Goal: Information Seeking & Learning: Learn about a topic

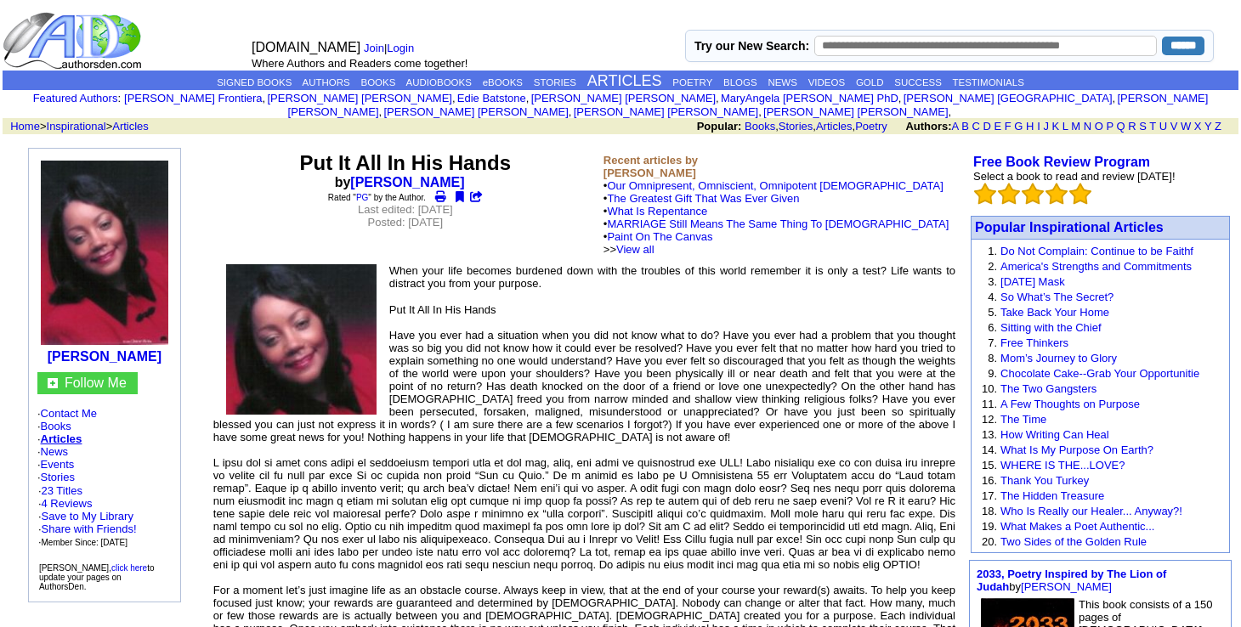
click at [690, 230] on link "Paint On The Canvas" at bounding box center [659, 236] width 105 height 13
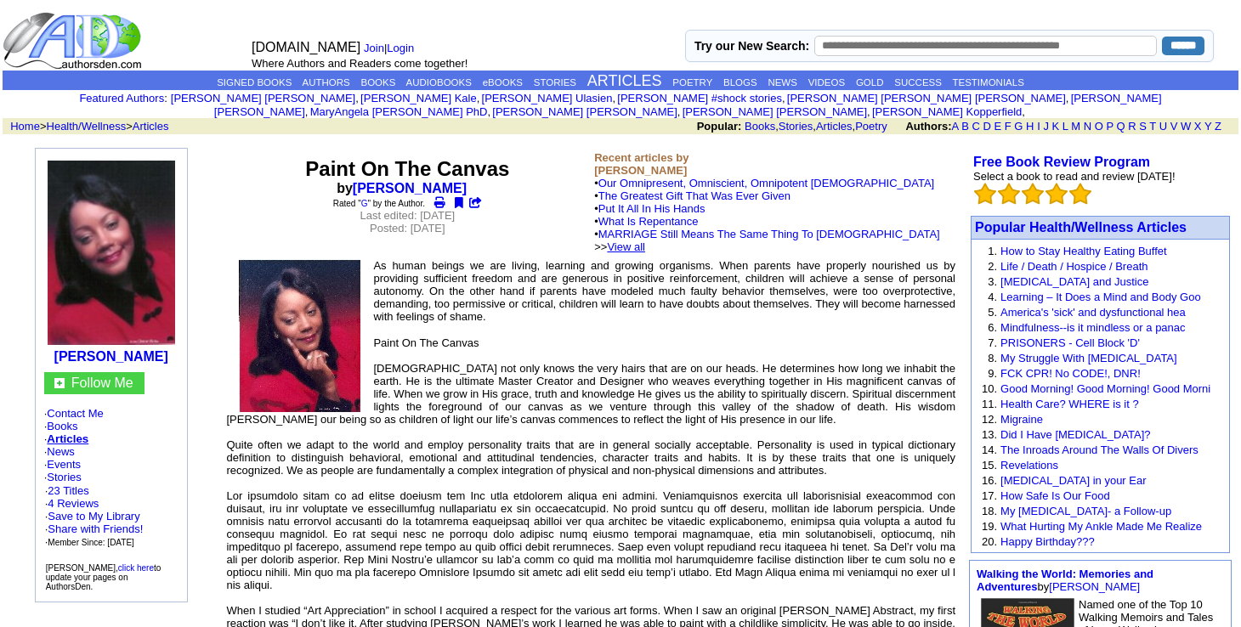
drag, startPoint x: 0, startPoint y: 0, endPoint x: 688, endPoint y: 237, distance: 727.5
click at [688, 237] on td "Recent articles by DeBorrah K Ogans • Our Omnipresent, Omniscient, Omnipotent G…" at bounding box center [774, 202] width 367 height 109
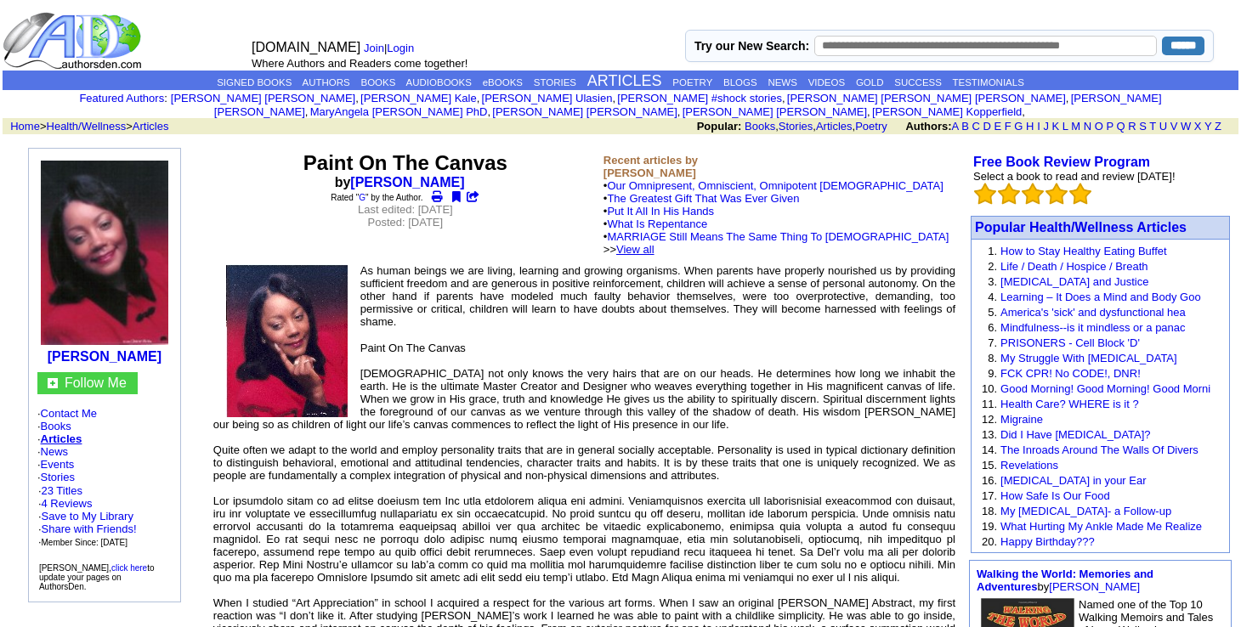
click at [655, 243] on link "View all" at bounding box center [635, 249] width 38 height 13
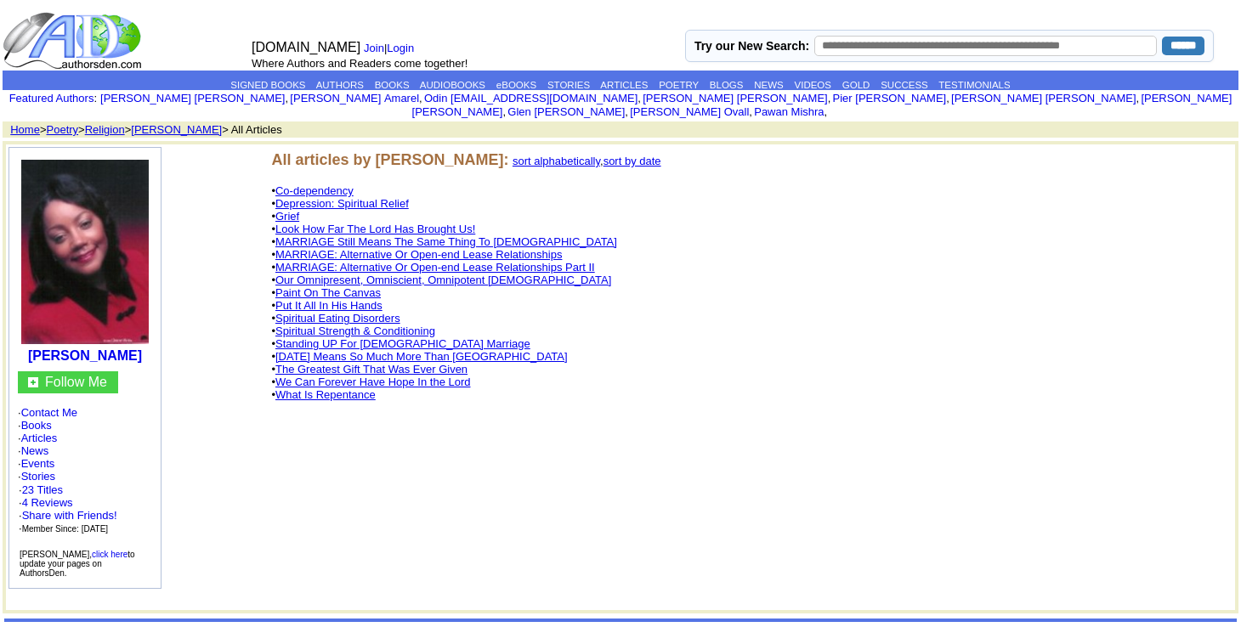
click at [348, 184] on link "Co-dependency" at bounding box center [314, 190] width 78 height 13
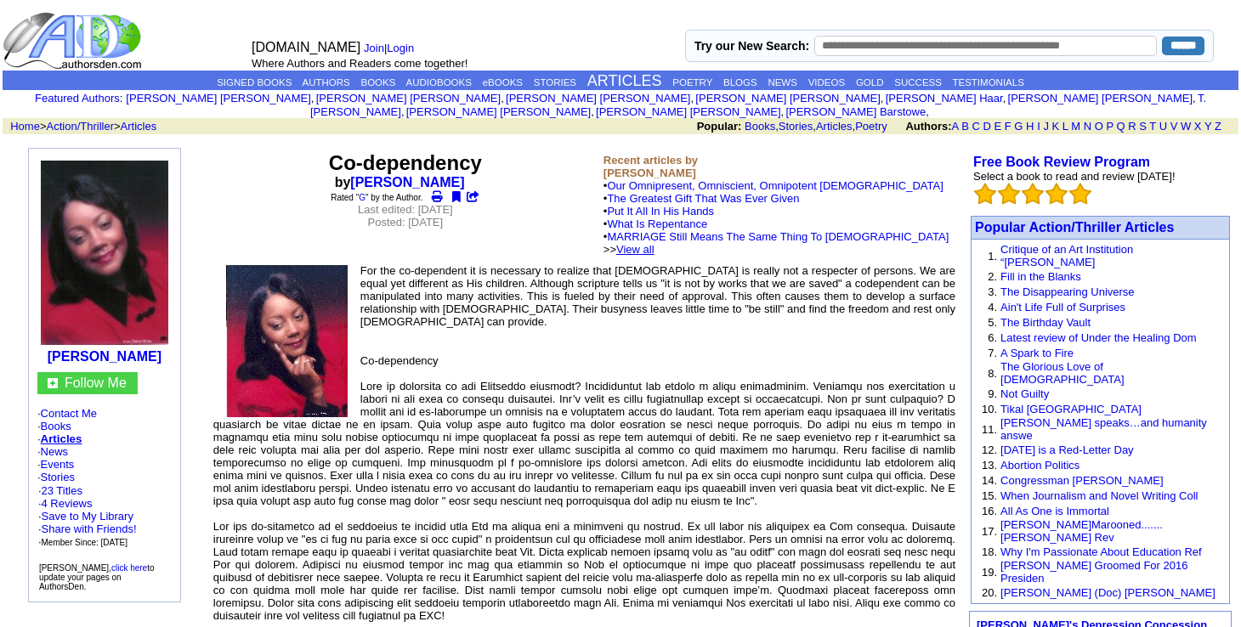
click at [655, 243] on link "View all" at bounding box center [635, 249] width 38 height 13
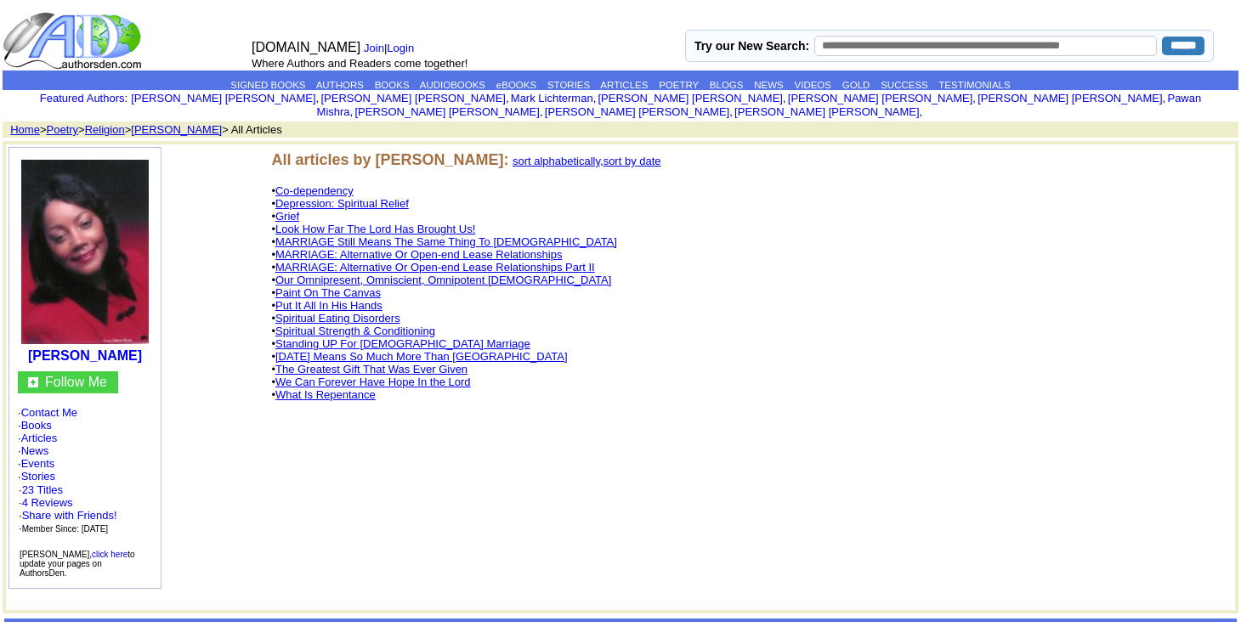
click at [487, 274] on link "Our Omnipresent, Omniscient, Omnipotent [DEMOGRAPHIC_DATA]" at bounding box center [443, 280] width 336 height 13
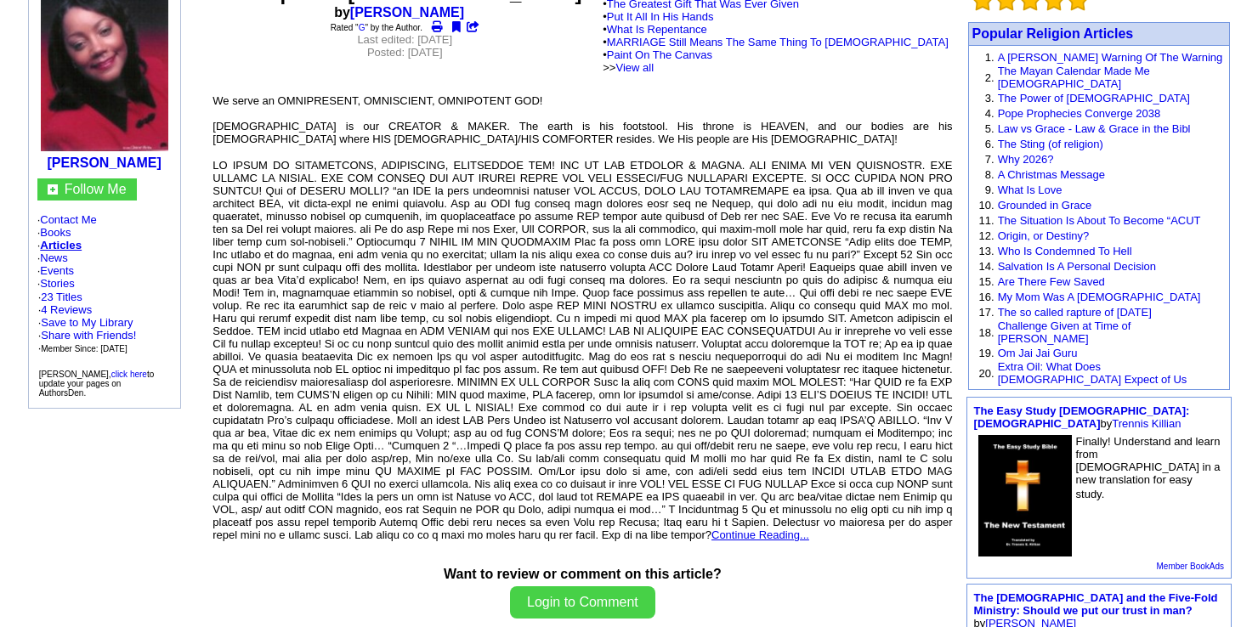
scroll to position [217, 0]
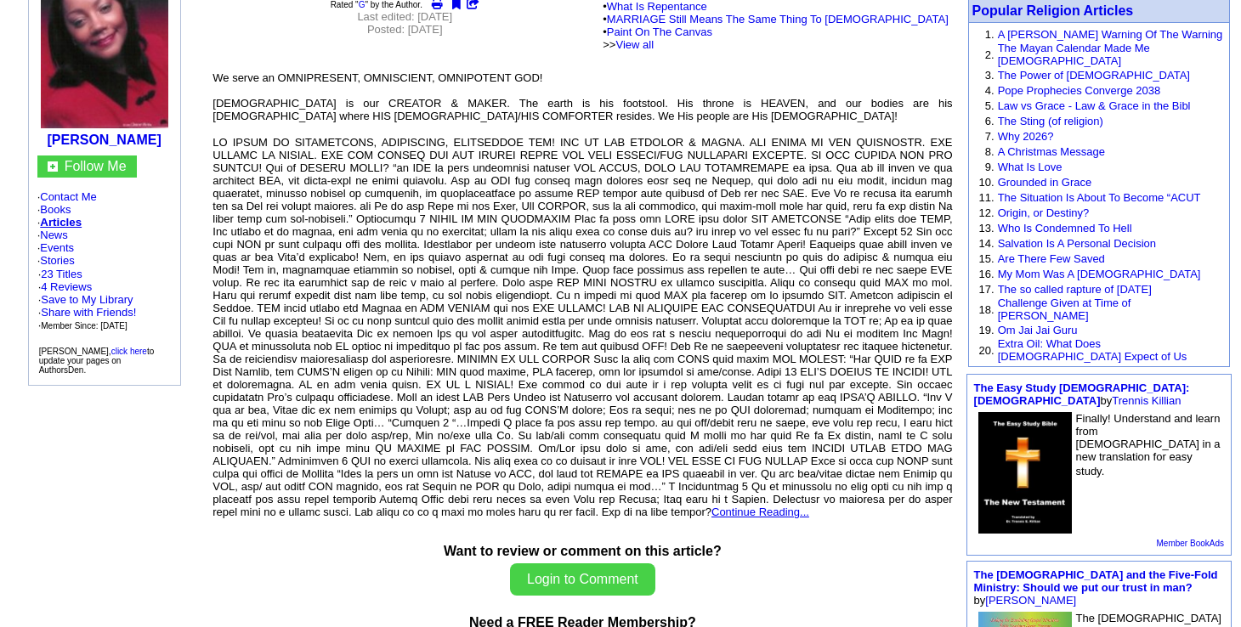
click at [712, 506] on link "Continue Reading..." at bounding box center [761, 512] width 98 height 13
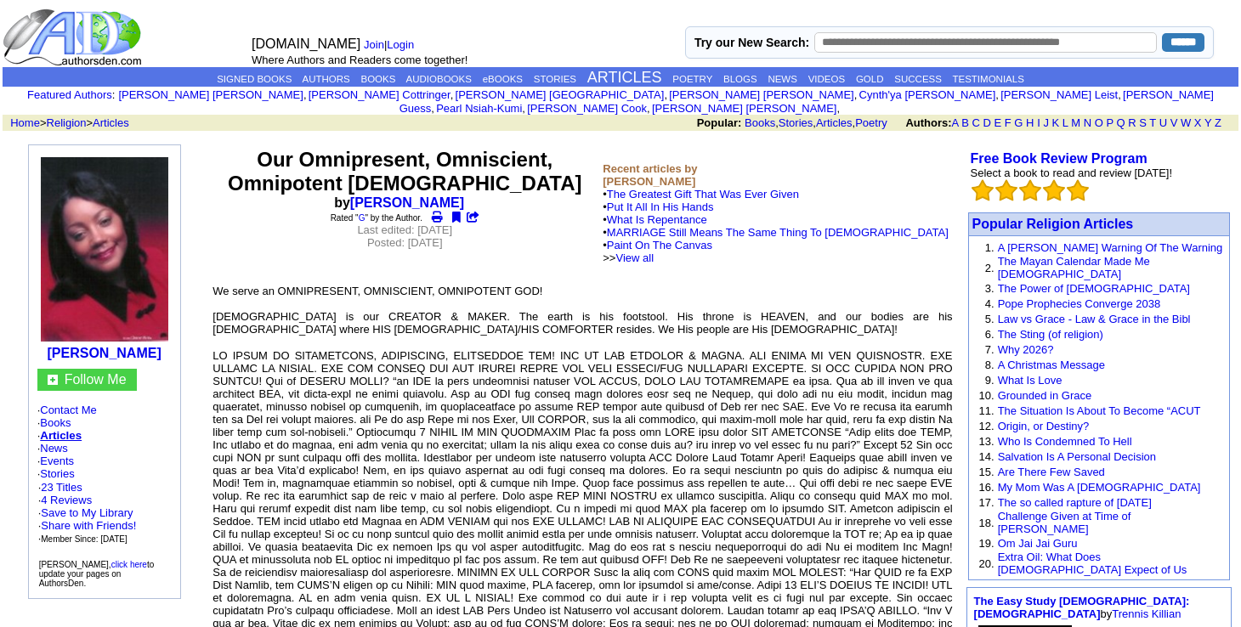
scroll to position [0, 0]
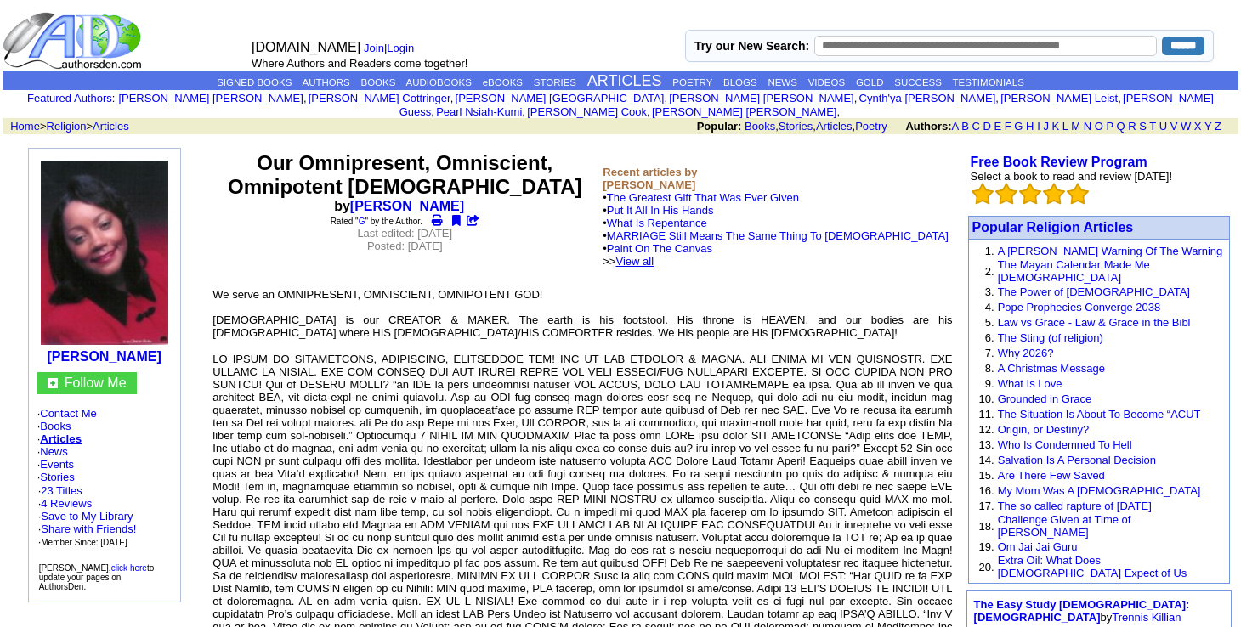
click at [654, 255] on link "View all" at bounding box center [634, 261] width 38 height 13
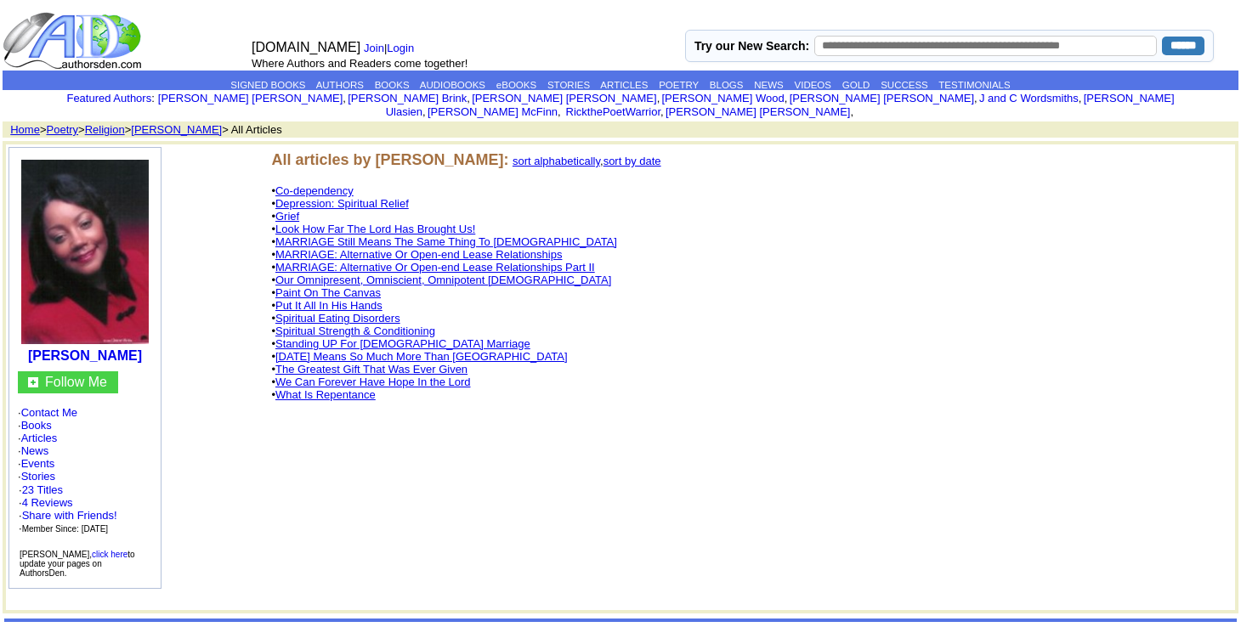
click at [366, 389] on link "What Is Repentance" at bounding box center [325, 395] width 100 height 13
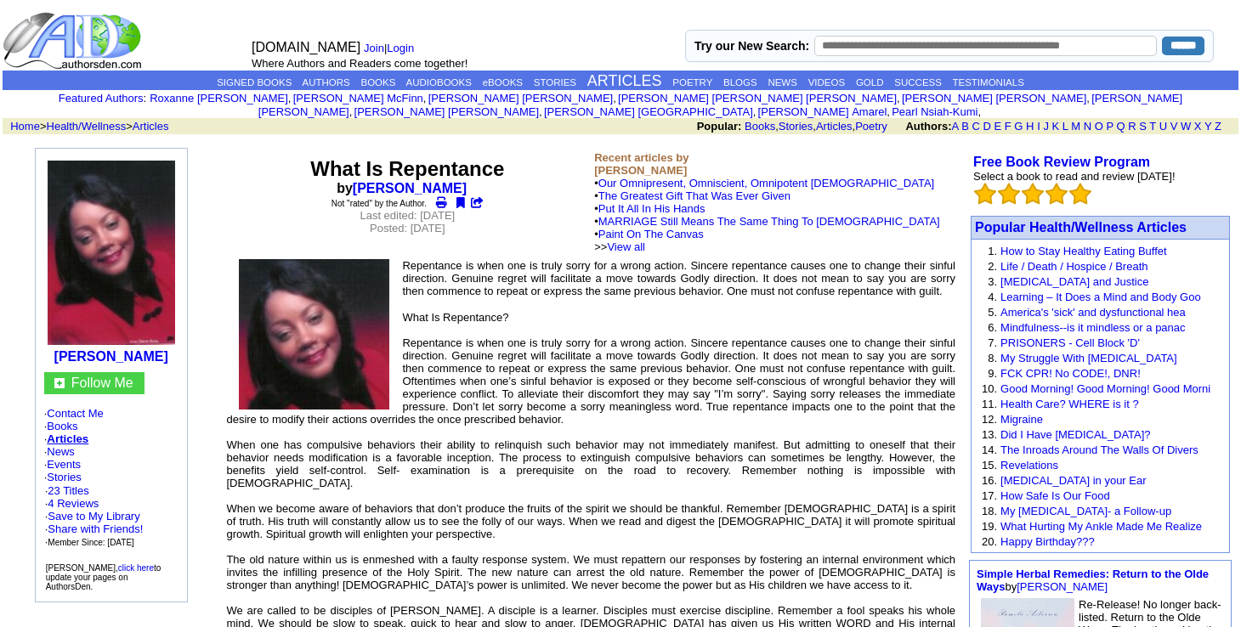
drag, startPoint x: 0, startPoint y: 0, endPoint x: 366, endPoint y: 389, distance: 534.0
click at [366, 389] on img at bounding box center [314, 334] width 150 height 150
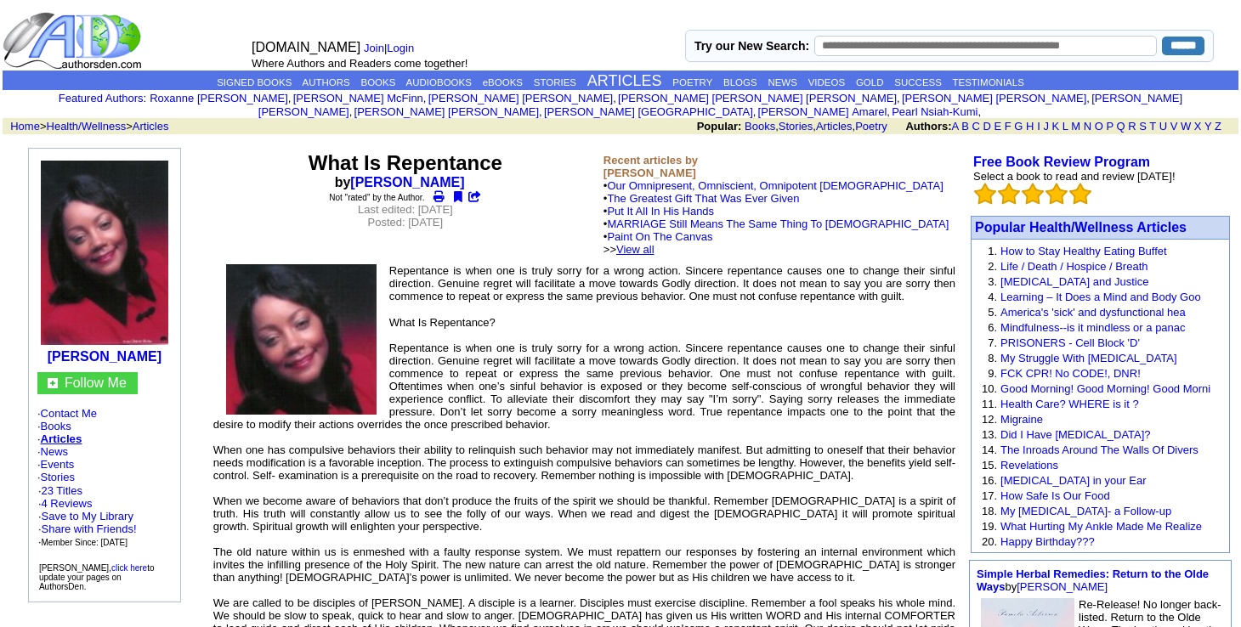
click at [655, 243] on link "View all" at bounding box center [635, 249] width 38 height 13
